Goal: Find specific page/section: Find specific page/section

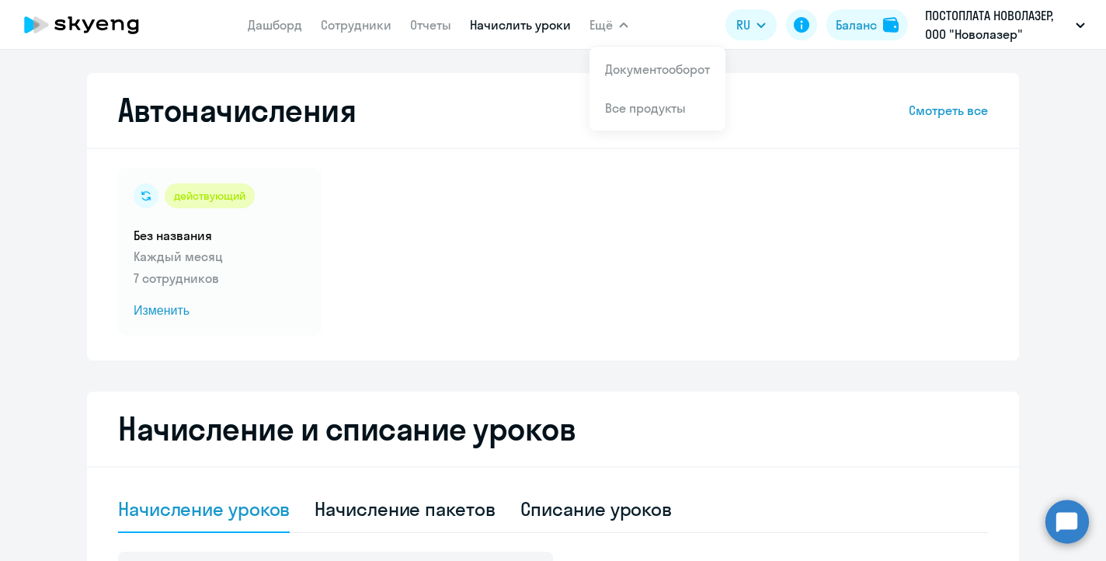
select select "10"
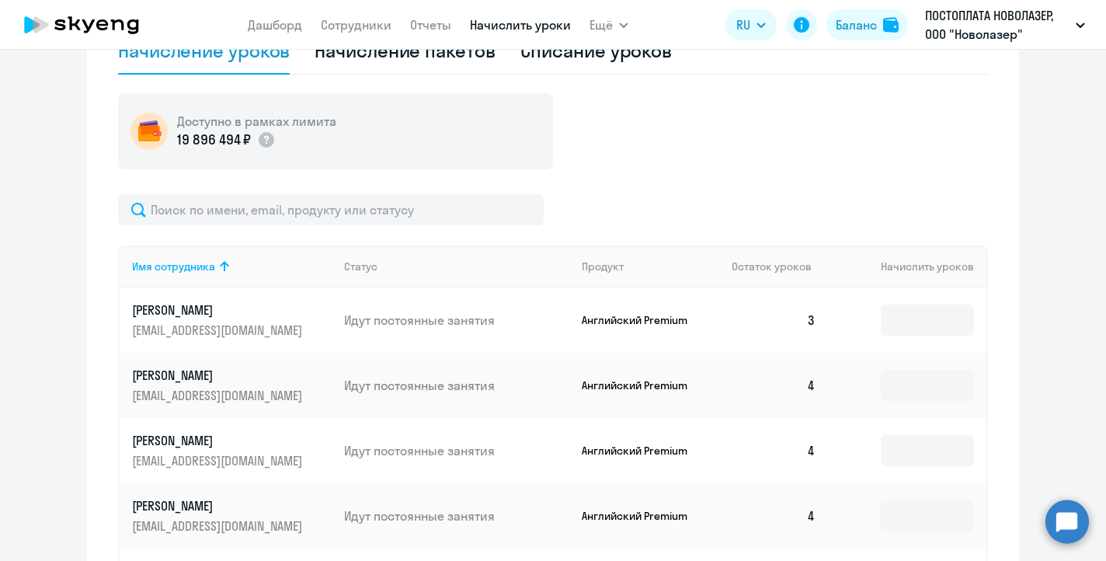
scroll to position [455, 0]
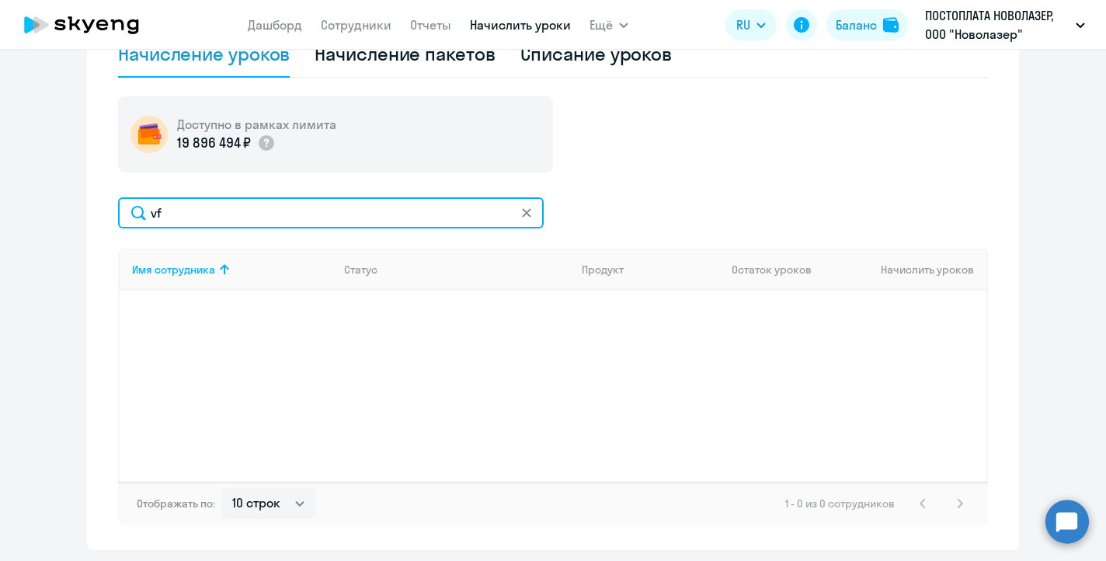
type input "v"
click at [152, 208] on input "vаксимова" at bounding box center [331, 212] width 426 height 31
type input "[PERSON_NAME]"
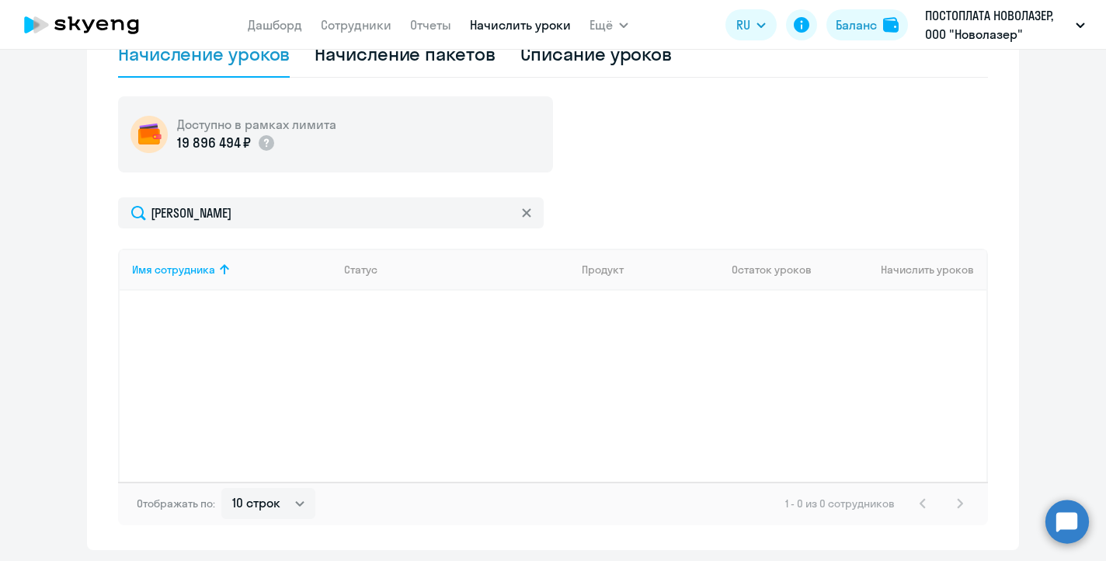
click at [523, 216] on icon at bounding box center [526, 212] width 9 height 9
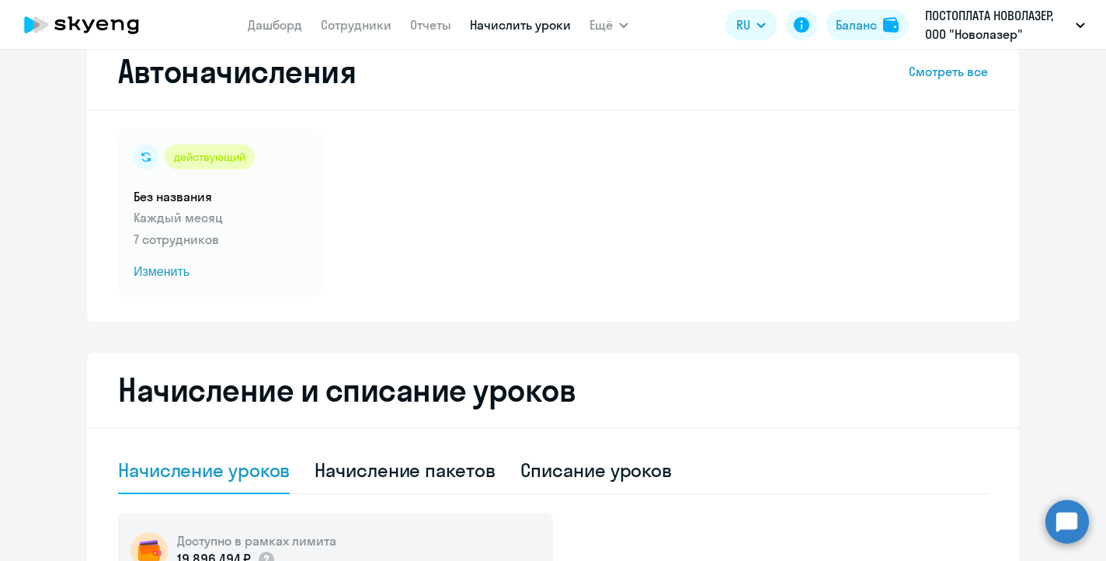
scroll to position [0, 0]
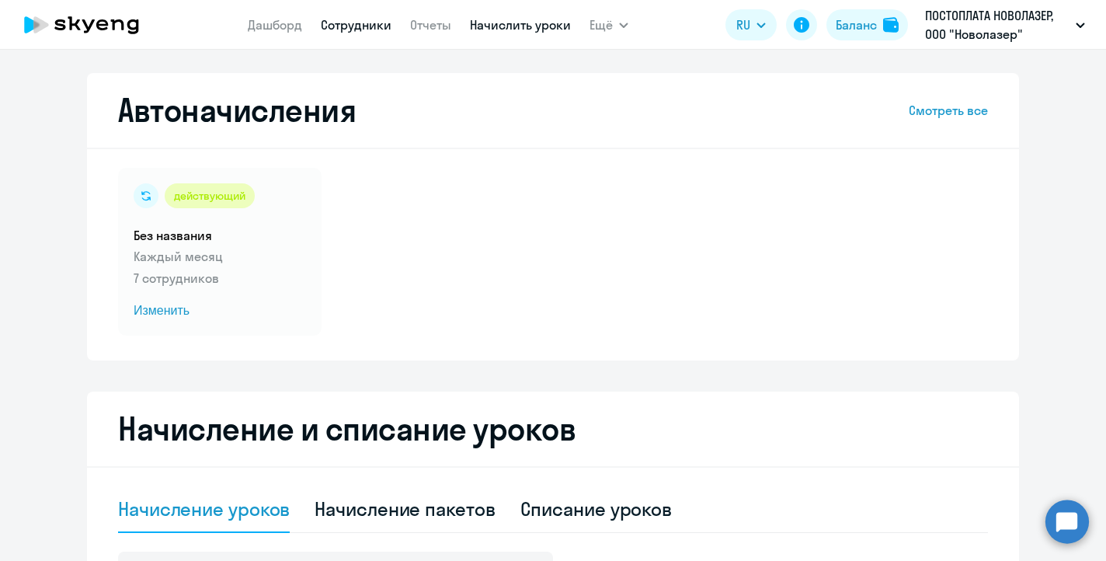
click at [354, 19] on link "Сотрудники" at bounding box center [356, 25] width 71 height 16
select select "30"
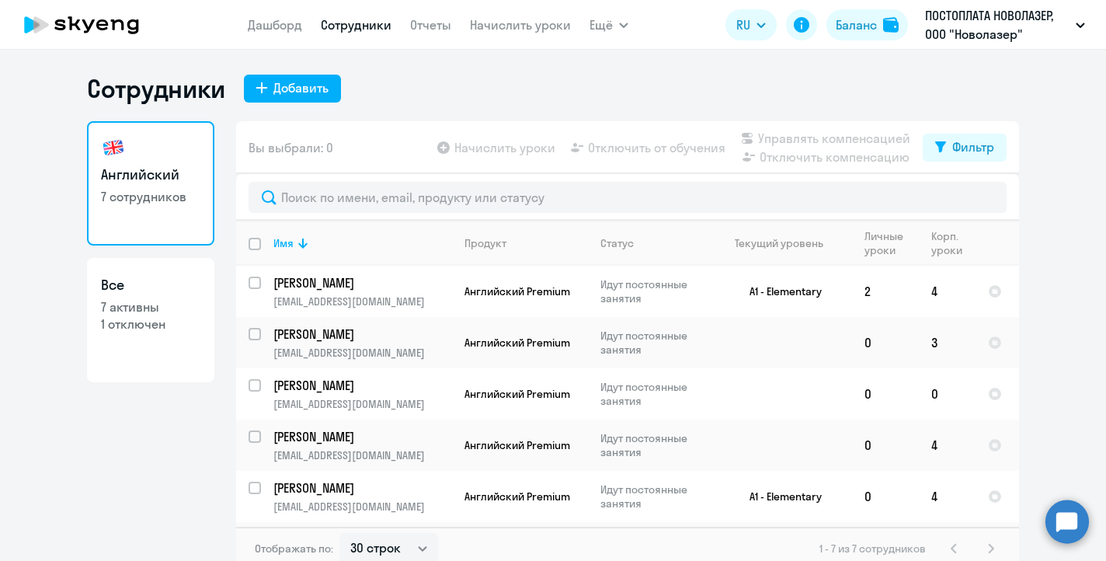
click at [110, 306] on p "7 активны" at bounding box center [150, 306] width 99 height 17
select select "30"
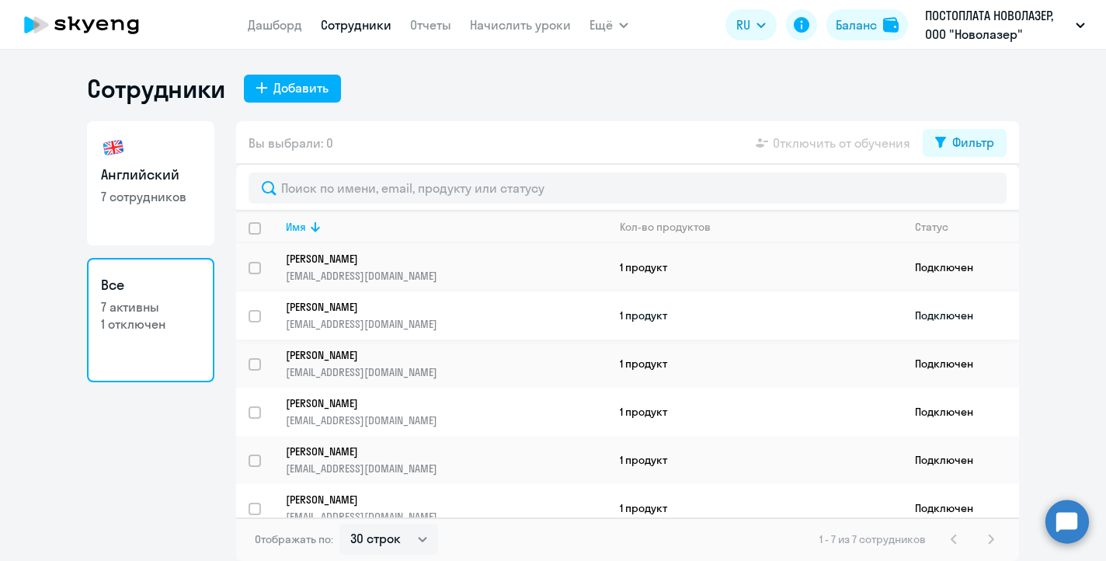
scroll to position [63, 0]
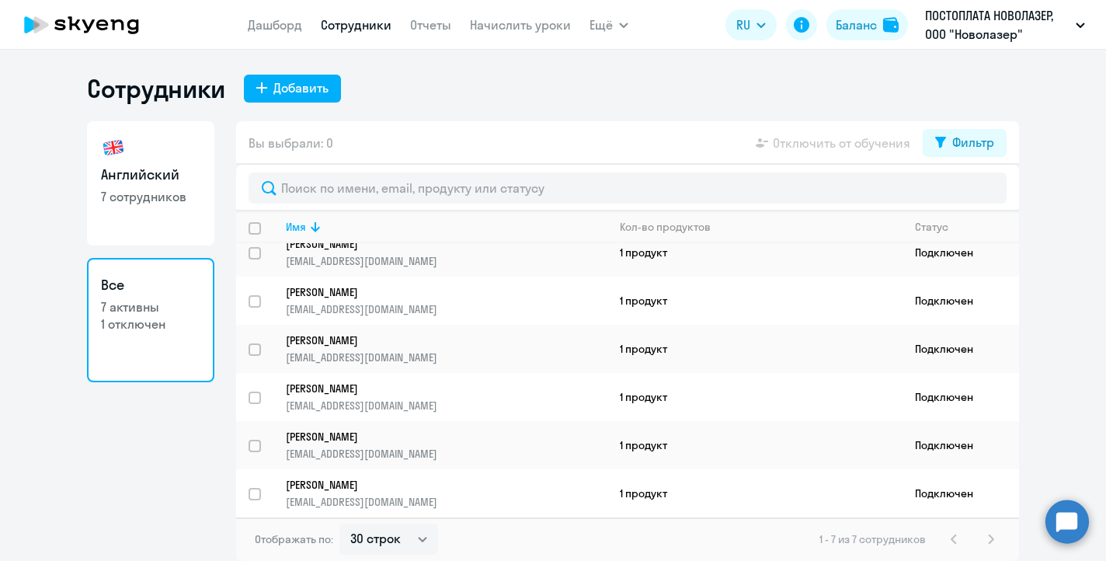
click at [159, 325] on p "1 отключен" at bounding box center [150, 323] width 99 height 17
click at [123, 318] on p "1 отключен" at bounding box center [150, 323] width 99 height 17
click at [114, 280] on h3 "Все" at bounding box center [150, 285] width 99 height 20
click at [128, 323] on p "1 отключен" at bounding box center [150, 323] width 99 height 17
click at [130, 295] on link "Все 7 активны 1 отключен" at bounding box center [150, 320] width 127 height 124
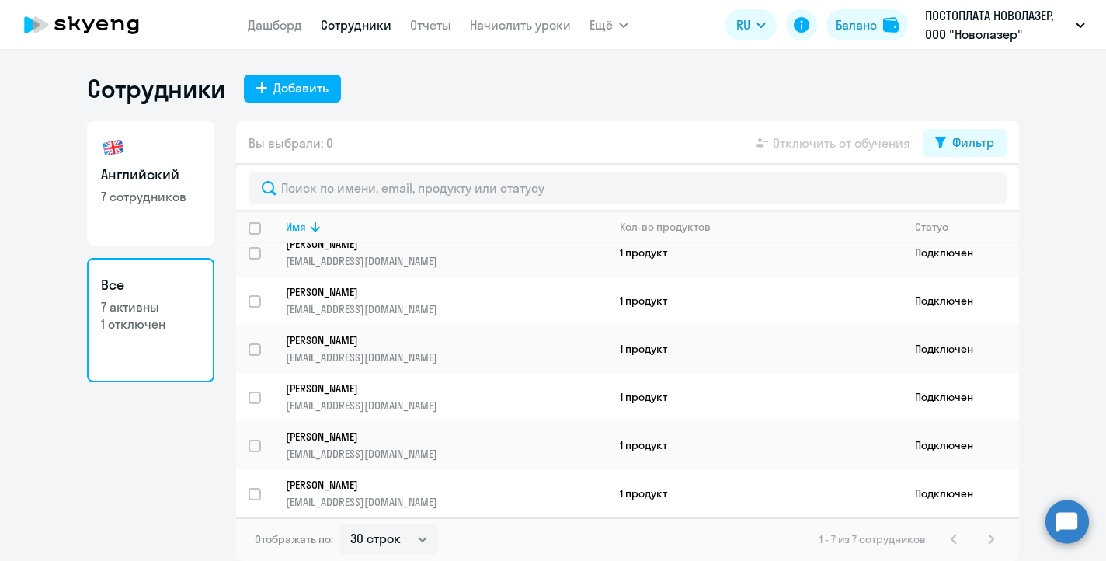
click at [115, 318] on p "1 отключен" at bounding box center [150, 323] width 99 height 17
